Goal: Task Accomplishment & Management: Complete application form

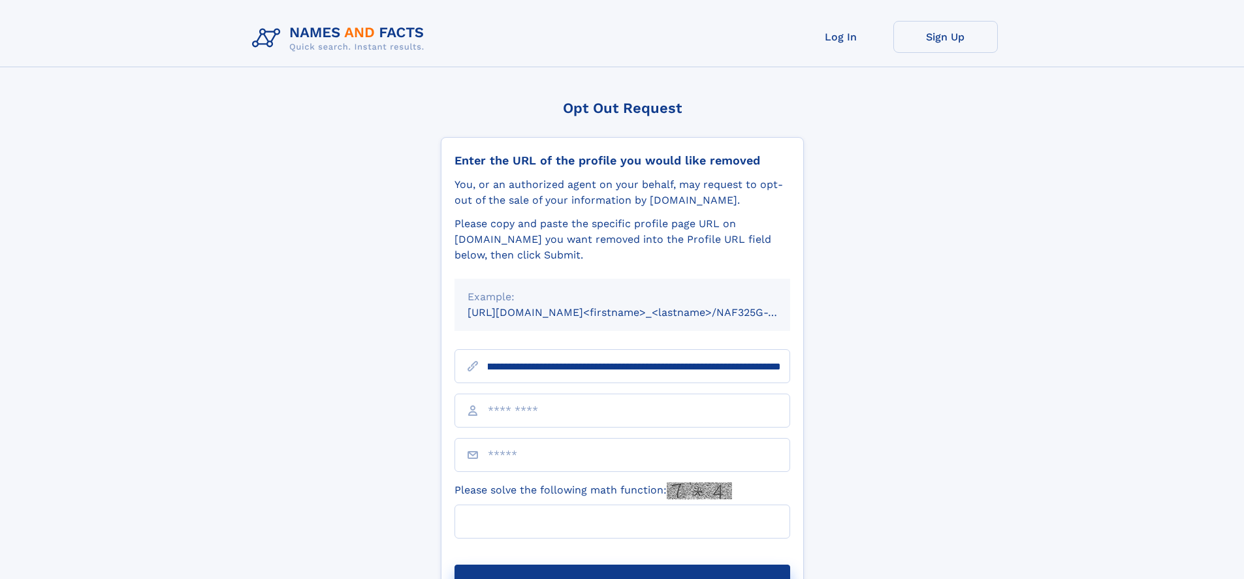
scroll to position [0, 164]
type input "**********"
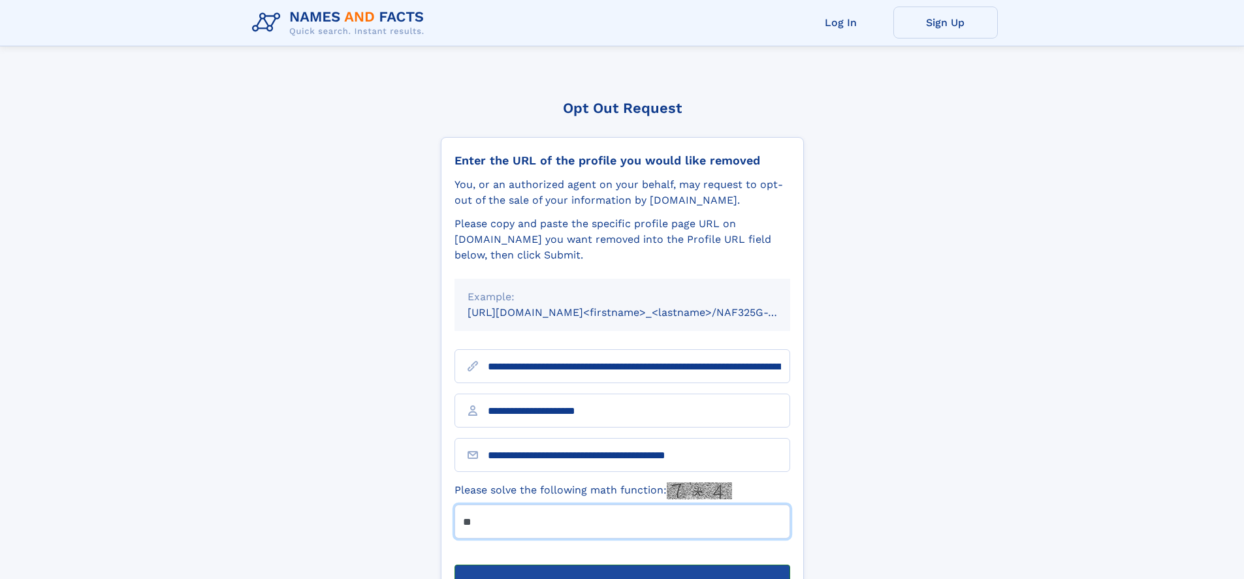
type input "**"
click at [622, 565] on button "Submit Opt Out Request" at bounding box center [622, 586] width 336 height 42
